Goal: Navigation & Orientation: Find specific page/section

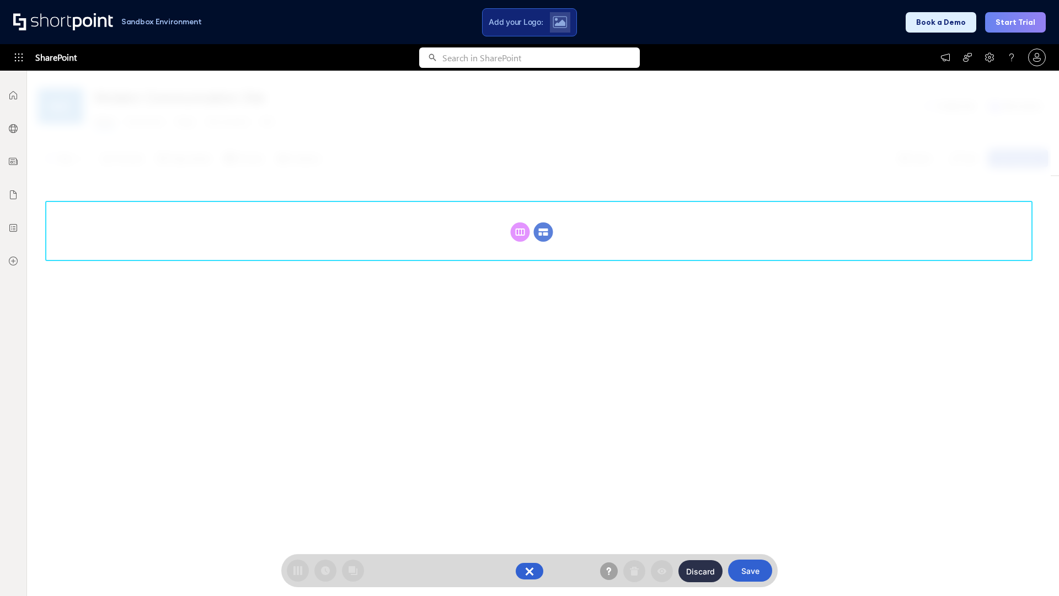
click at [544, 222] on circle at bounding box center [543, 231] width 19 height 19
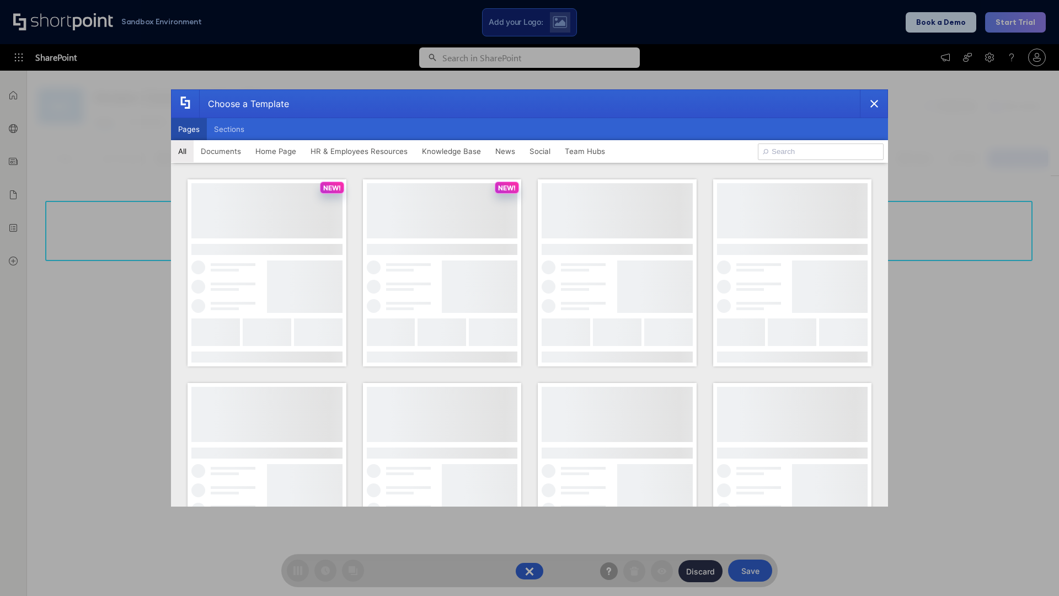
scroll to position [151, 0]
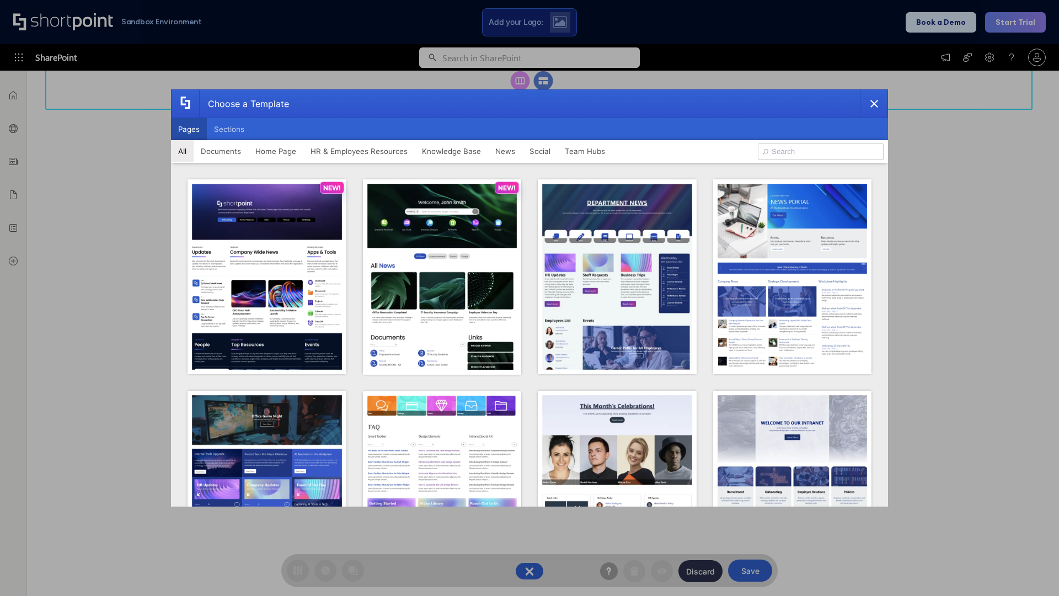
click at [189, 129] on button "Pages" at bounding box center [189, 129] width 36 height 22
type input "Documents 1"
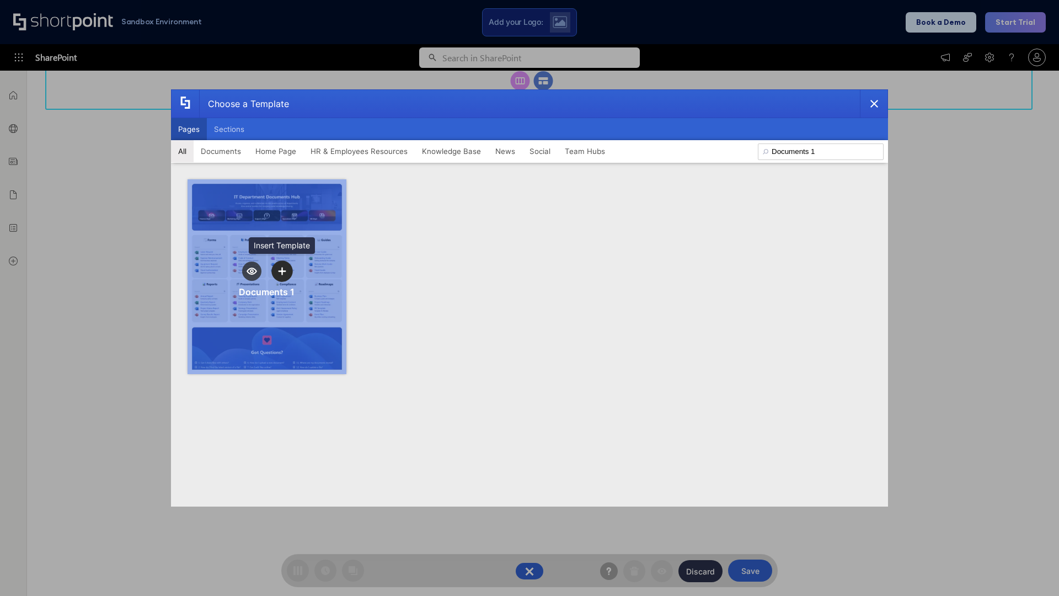
click at [282, 271] on icon "template selector" at bounding box center [282, 271] width 8 height 8
